Goal: Task Accomplishment & Management: Complete application form

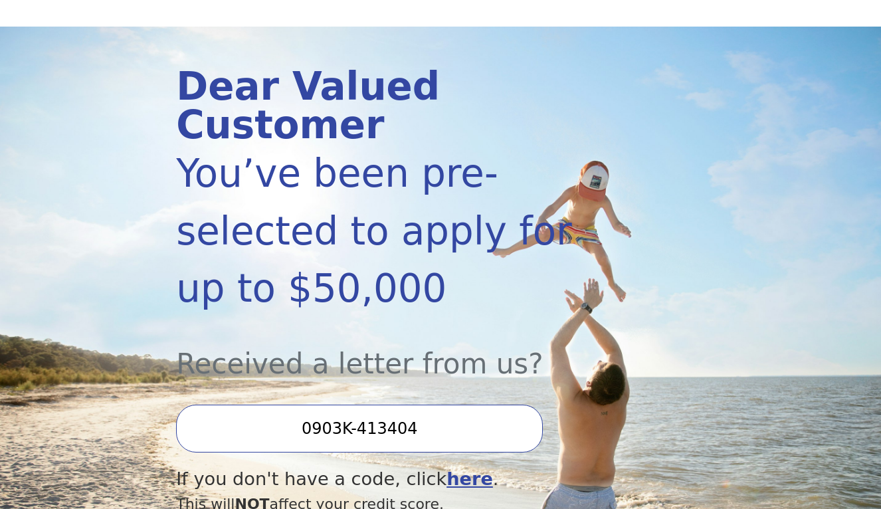
scroll to position [119, 0]
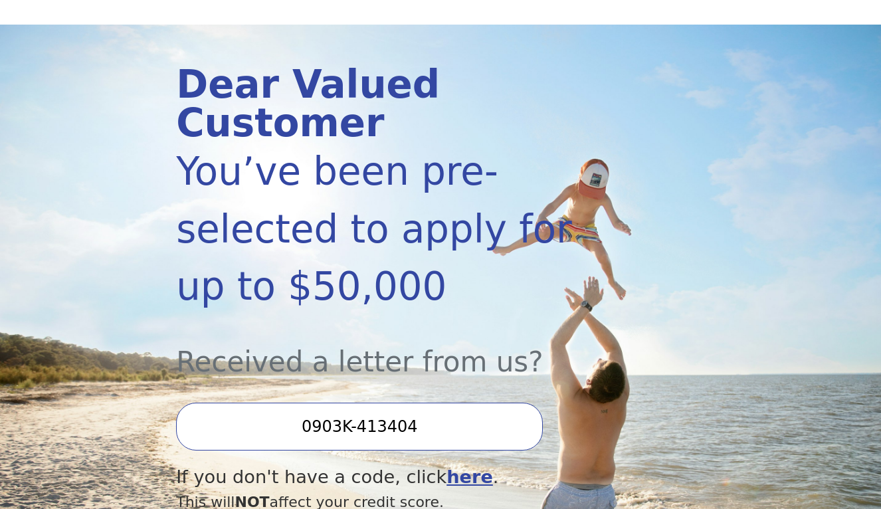
click at [444, 403] on input "0903K-413404" at bounding box center [359, 427] width 367 height 48
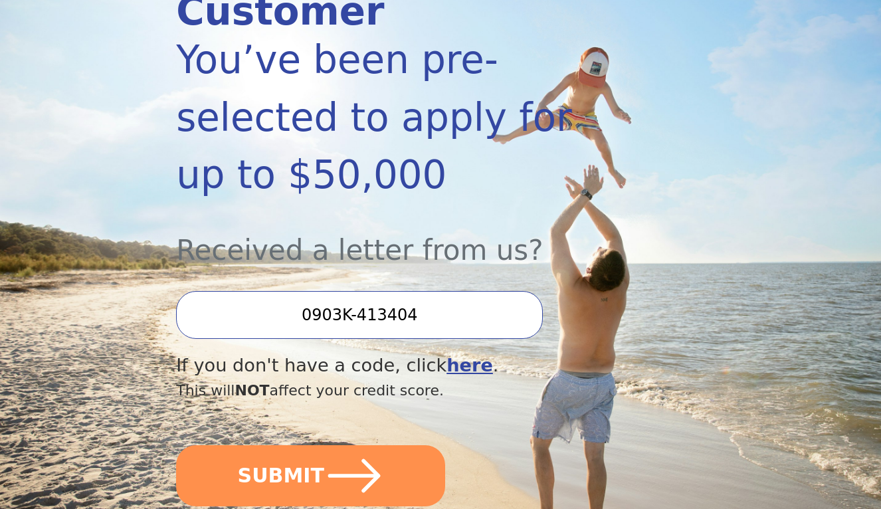
scroll to position [261, 0]
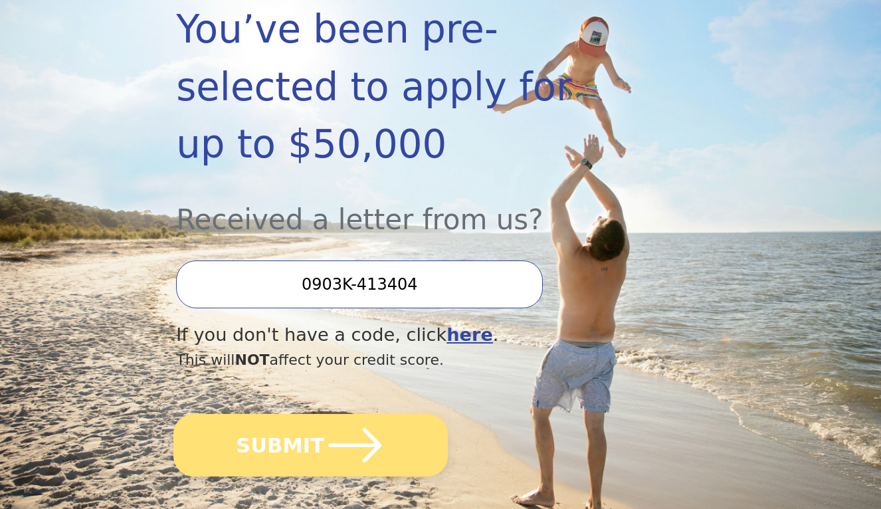
click at [380, 415] on icon "submit" at bounding box center [354, 445] width 61 height 61
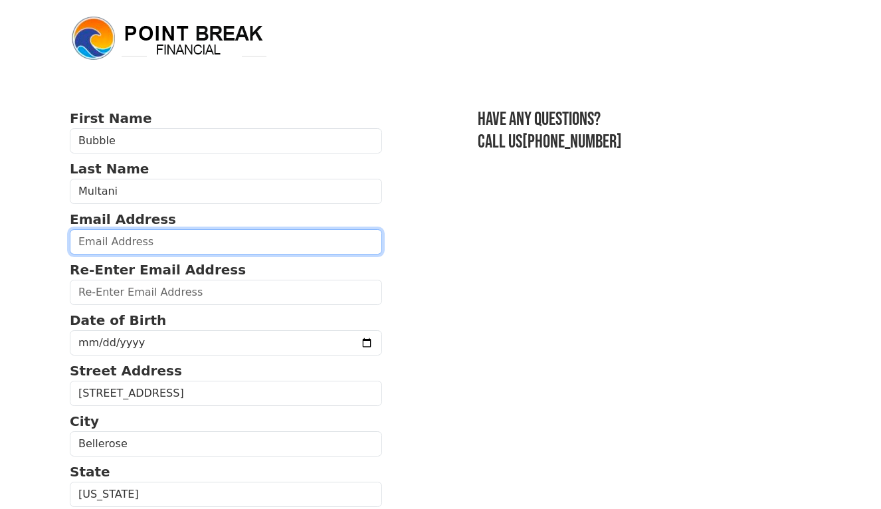
click at [267, 236] on input "email" at bounding box center [226, 241] width 312 height 25
type input "[EMAIL_ADDRESS][DOMAIN_NAME]"
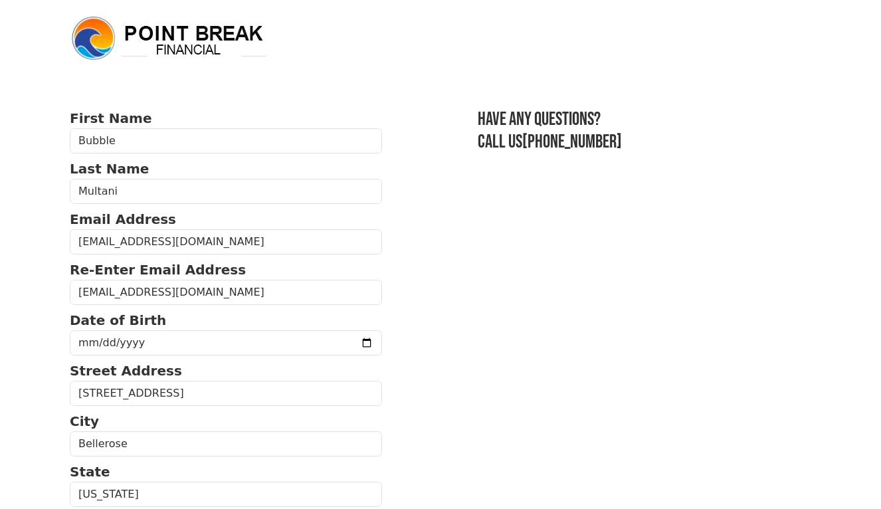
type input "[PHONE_NUMBER]"
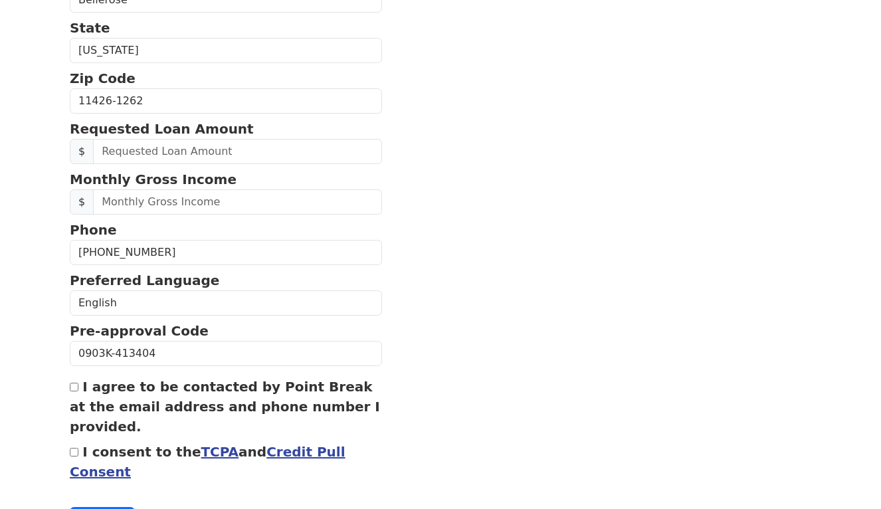
scroll to position [451, 0]
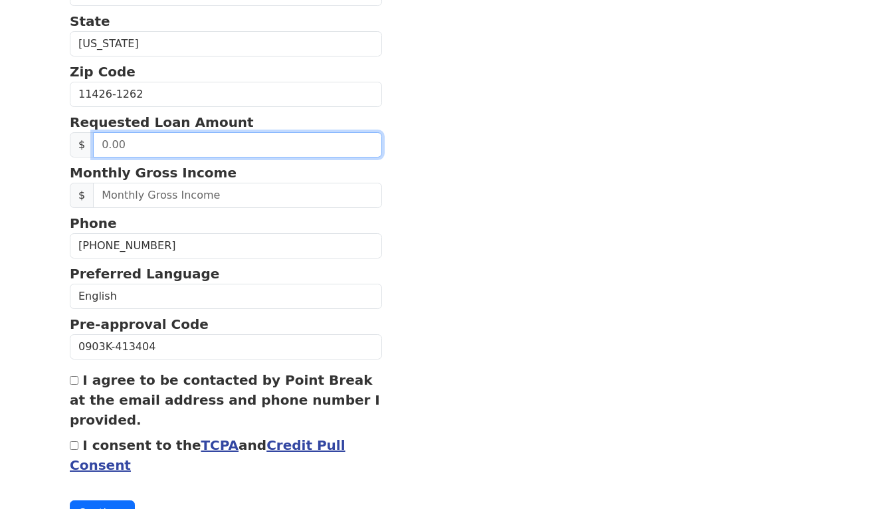
click at [267, 146] on input "text" at bounding box center [237, 144] width 289 height 25
type input "35,000.00"
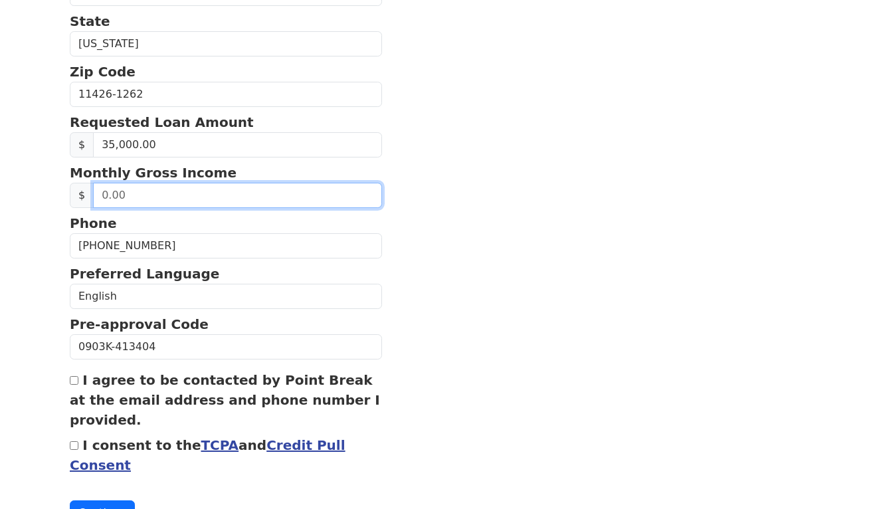
click at [224, 205] on input "text" at bounding box center [237, 195] width 289 height 25
type input "6,000.00"
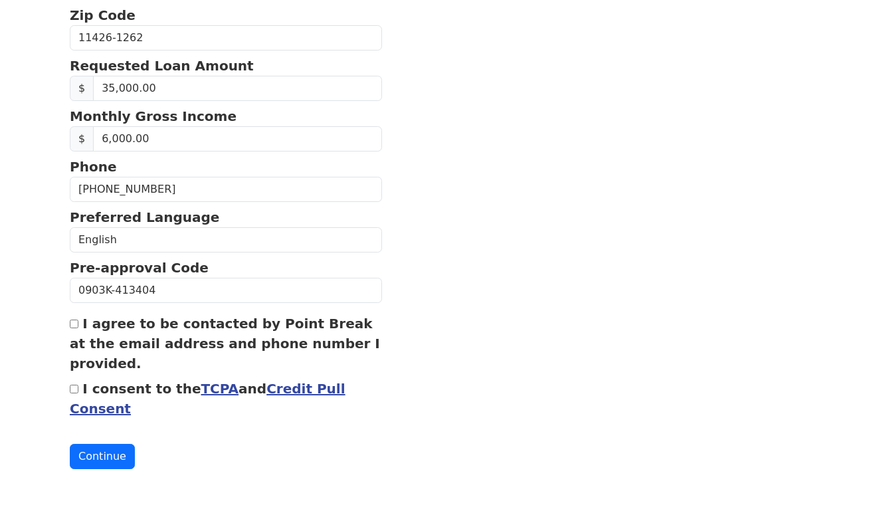
click at [74, 322] on input "I agree to be contacted by Point Break at the email address and phone number I …" at bounding box center [74, 324] width 9 height 9
checkbox input "true"
click at [74, 388] on input "I consent to the TCPA and Credit Pull Consent" at bounding box center [74, 389] width 9 height 9
checkbox input "true"
click at [82, 448] on button "Continue" at bounding box center [102, 456] width 65 height 25
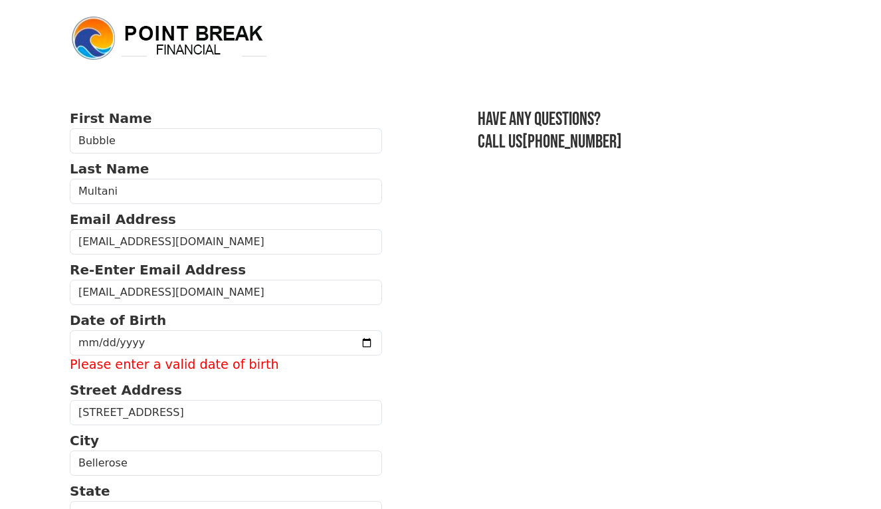
scroll to position [35, 0]
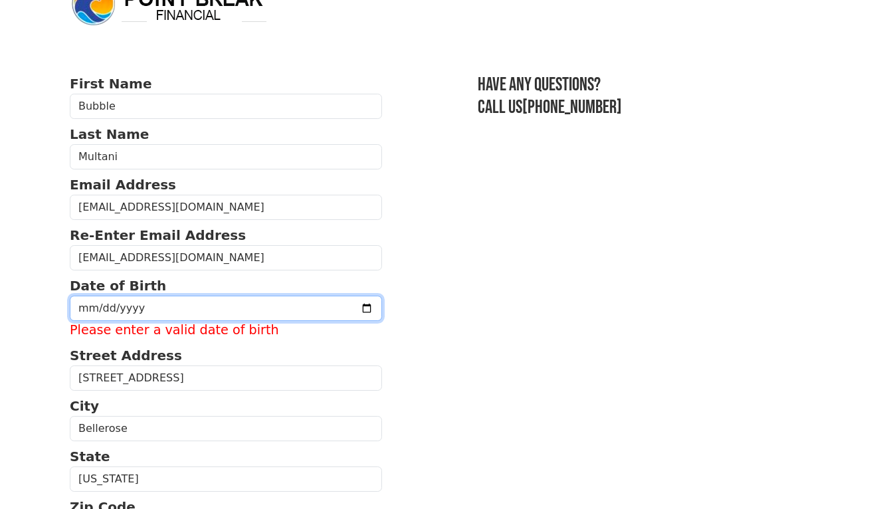
click at [151, 305] on input "date" at bounding box center [226, 308] width 312 height 25
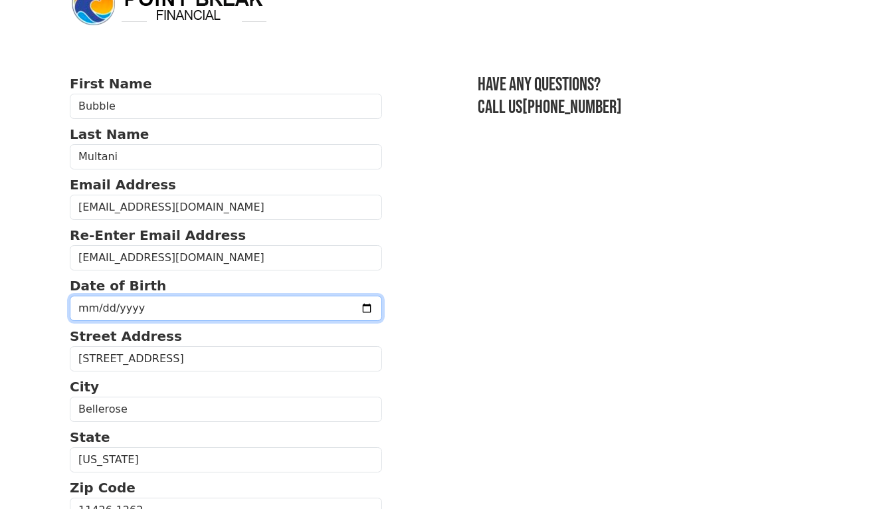
type input "1995-07-24"
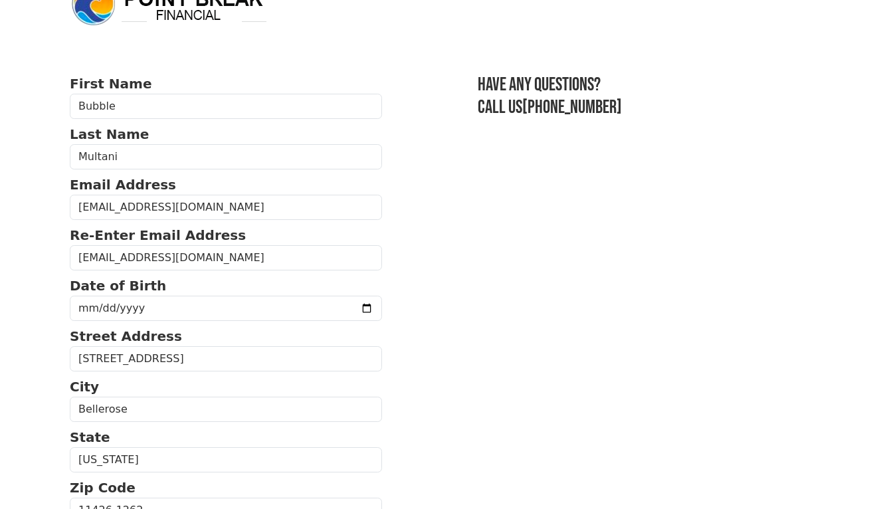
click at [470, 355] on section "First Name Bubble Last Name Multani Email Address thebubblyrn@gmail.com Re-Ente…" at bounding box center [441, 508] width 742 height 868
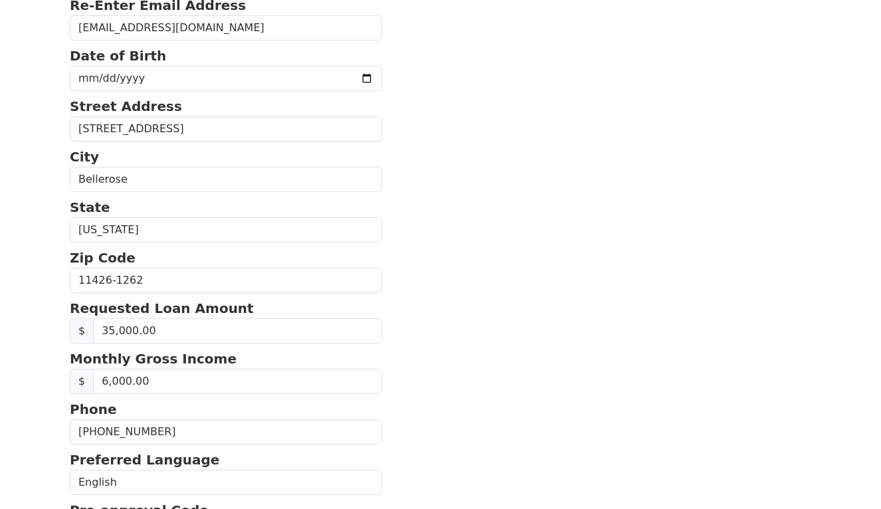
scroll to position [513, 0]
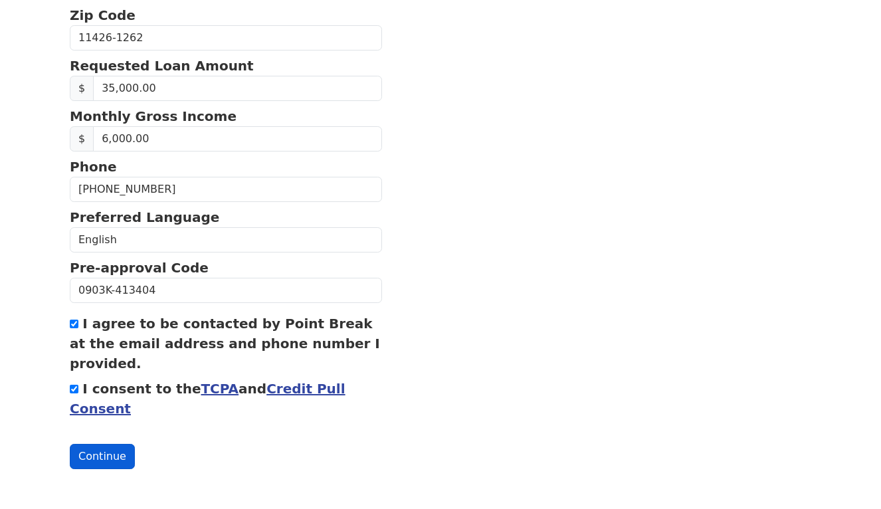
click at [99, 463] on button "Continue" at bounding box center [102, 456] width 65 height 25
